Goal: Navigation & Orientation: Find specific page/section

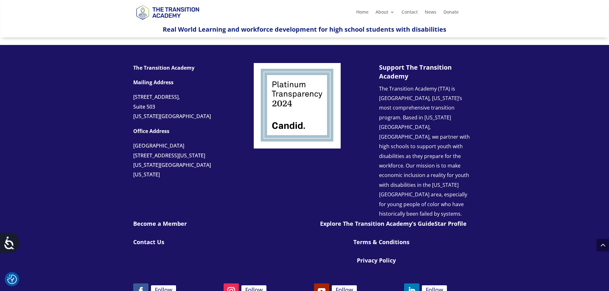
scroll to position [559, 0]
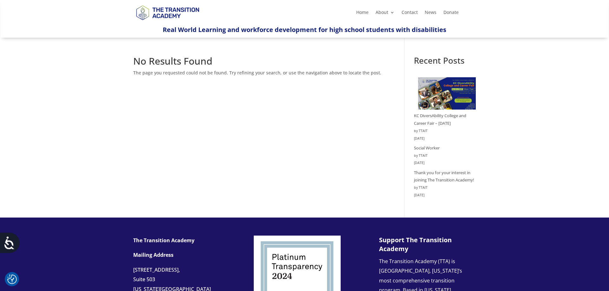
click at [150, 5] on img at bounding box center [167, 12] width 68 height 23
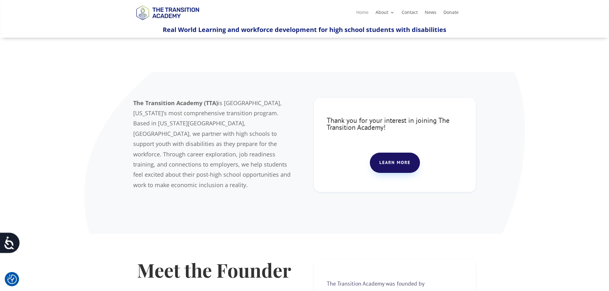
click at [364, 13] on link "Home" at bounding box center [362, 13] width 12 height 7
click at [386, 163] on link "Learn more" at bounding box center [395, 163] width 50 height 20
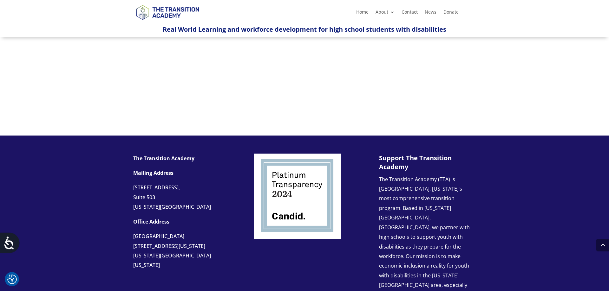
scroll to position [582, 0]
